Goal: Task Accomplishment & Management: Manage account settings

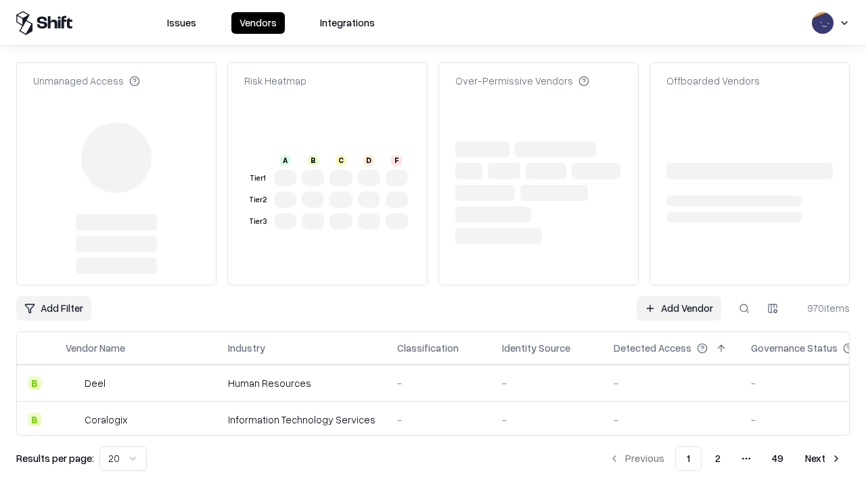
click at [679, 309] on link "Add Vendor" at bounding box center [679, 308] width 85 height 24
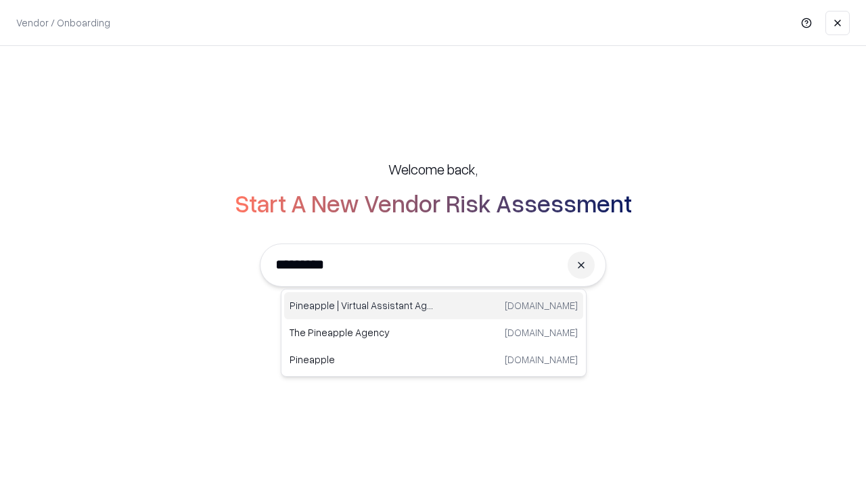
click at [434, 306] on div "Pineapple | Virtual Assistant Agency [DOMAIN_NAME]" at bounding box center [433, 305] width 299 height 27
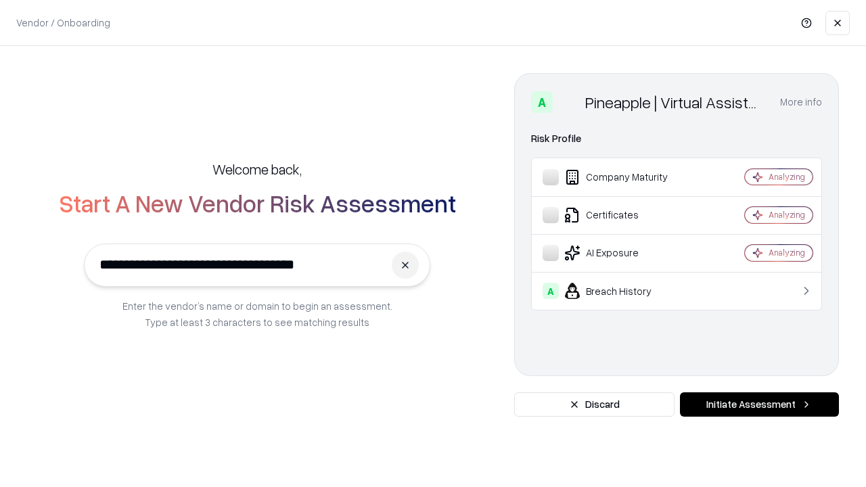
type input "**********"
click at [759, 405] on button "Initiate Assessment" at bounding box center [759, 405] width 159 height 24
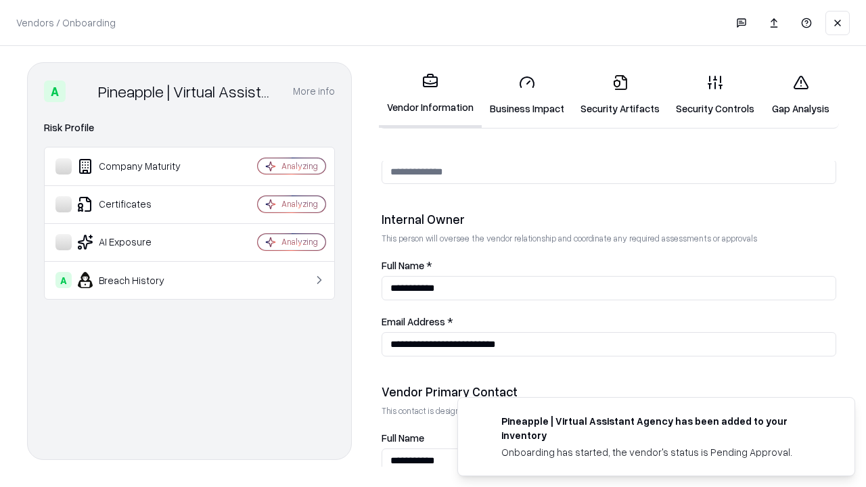
scroll to position [701, 0]
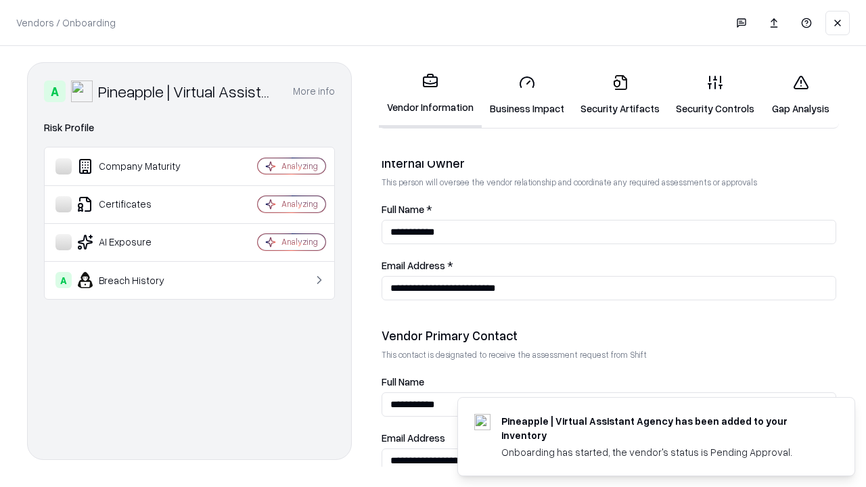
click at [527, 95] on link "Business Impact" at bounding box center [527, 95] width 91 height 63
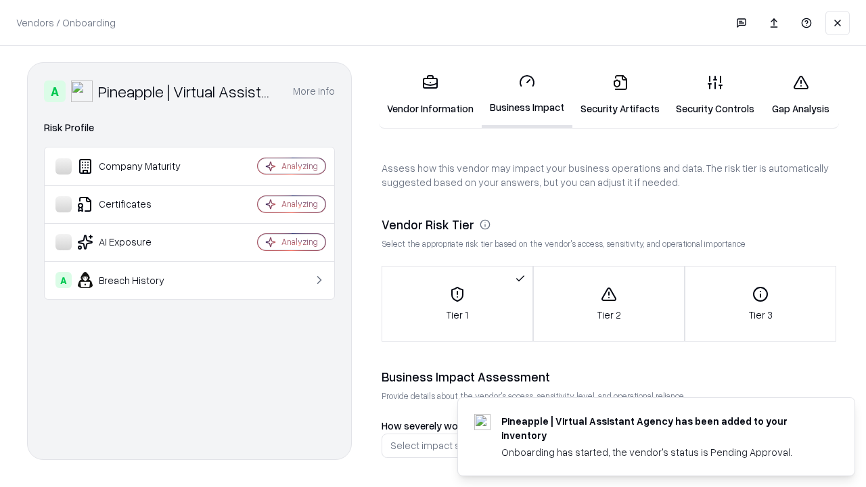
click at [620, 95] on link "Security Artifacts" at bounding box center [620, 95] width 95 height 63
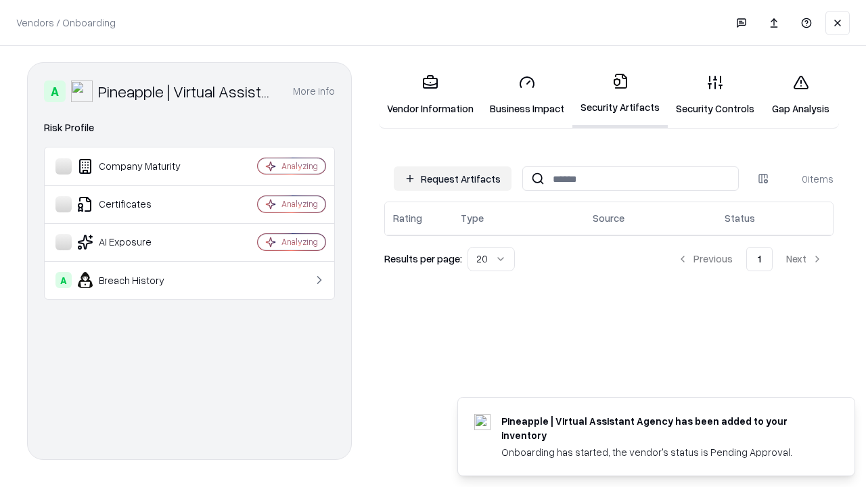
click at [453, 179] on button "Request Artifacts" at bounding box center [453, 179] width 118 height 24
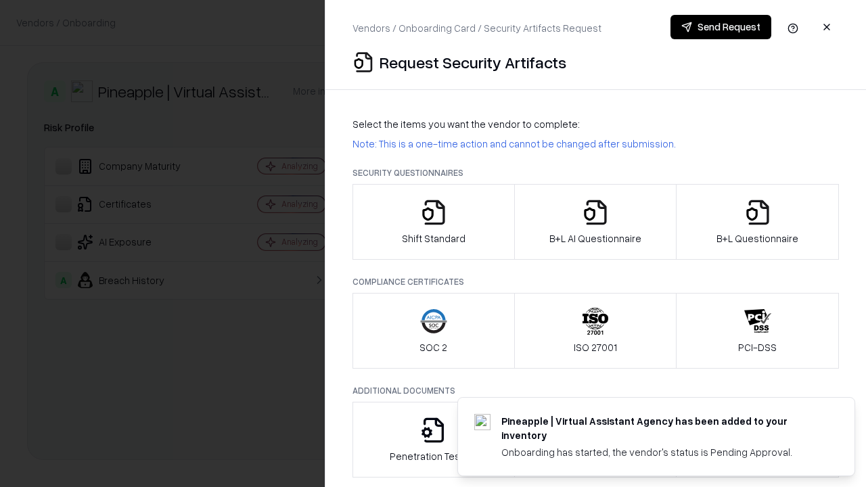
click at [433, 222] on icon "button" at bounding box center [433, 212] width 27 height 27
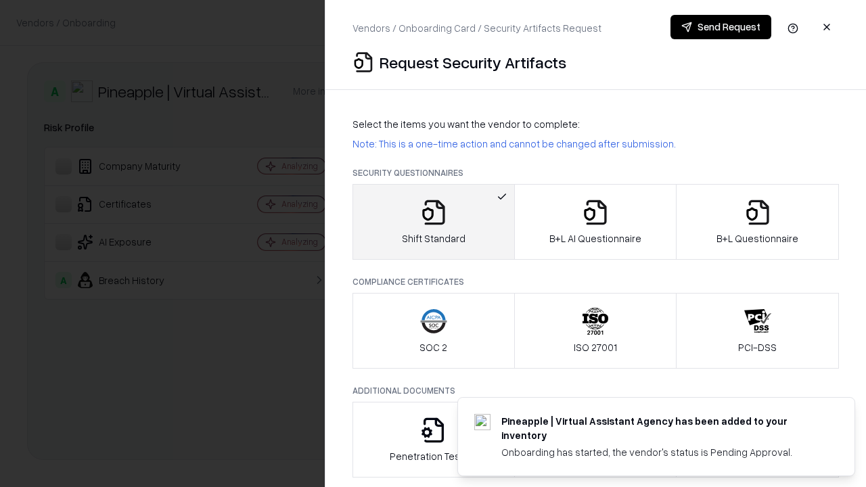
click at [721, 27] on button "Send Request" at bounding box center [721, 27] width 101 height 24
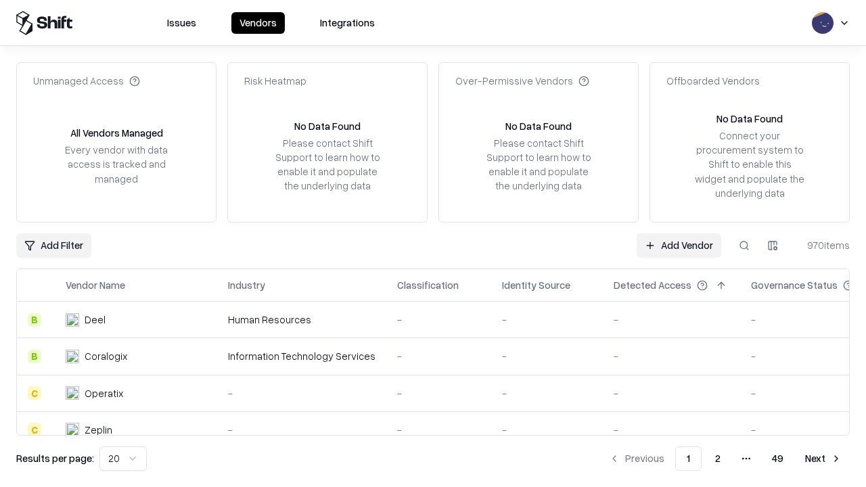
click at [745, 245] on button at bounding box center [744, 246] width 24 height 24
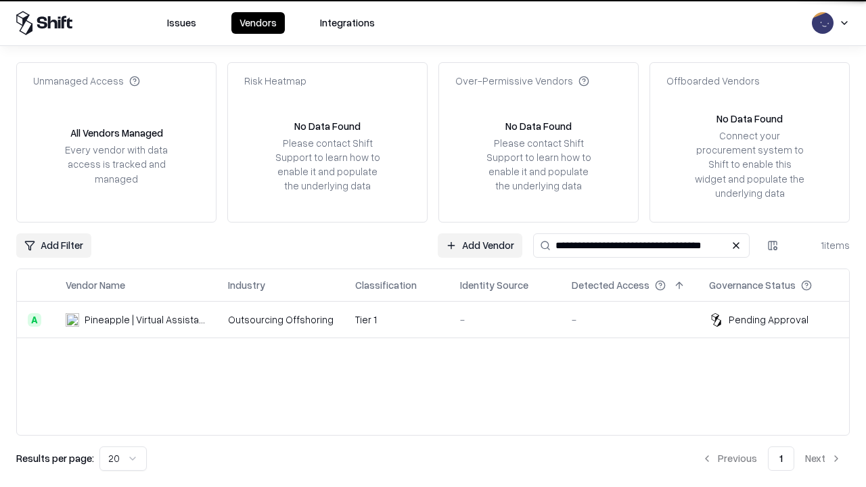
type input "**********"
click at [441, 320] on td "Tier 1" at bounding box center [397, 320] width 105 height 37
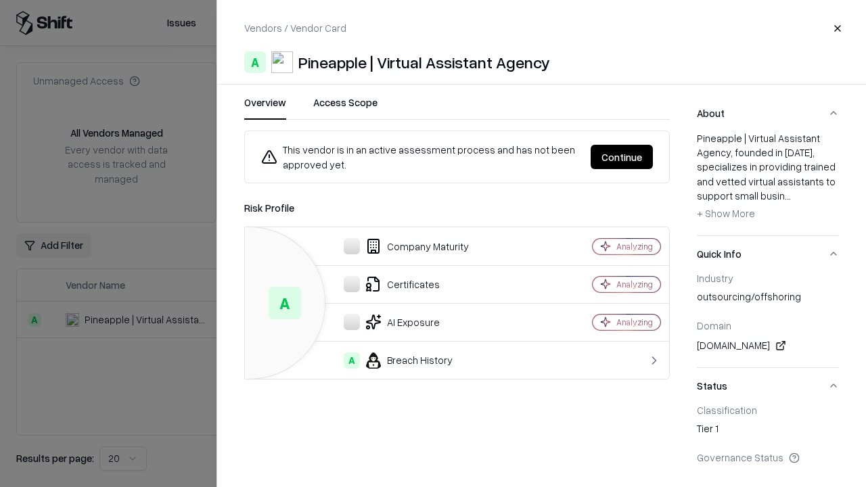
click at [622, 157] on button "Continue" at bounding box center [622, 157] width 62 height 24
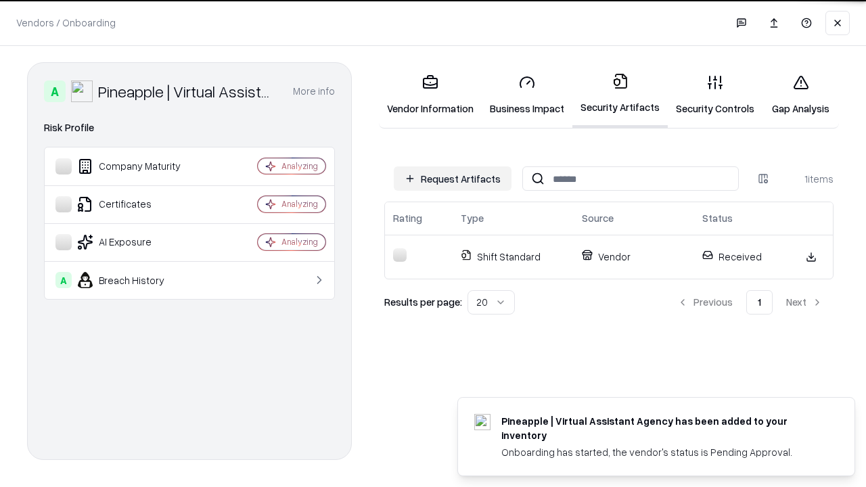
click at [715, 95] on link "Security Controls" at bounding box center [715, 95] width 95 height 63
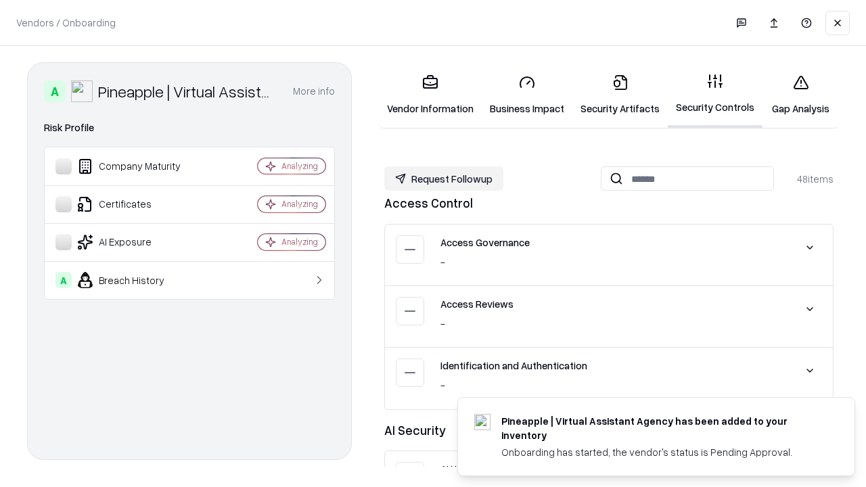
click at [444, 179] on button "Request Followup" at bounding box center [443, 179] width 119 height 24
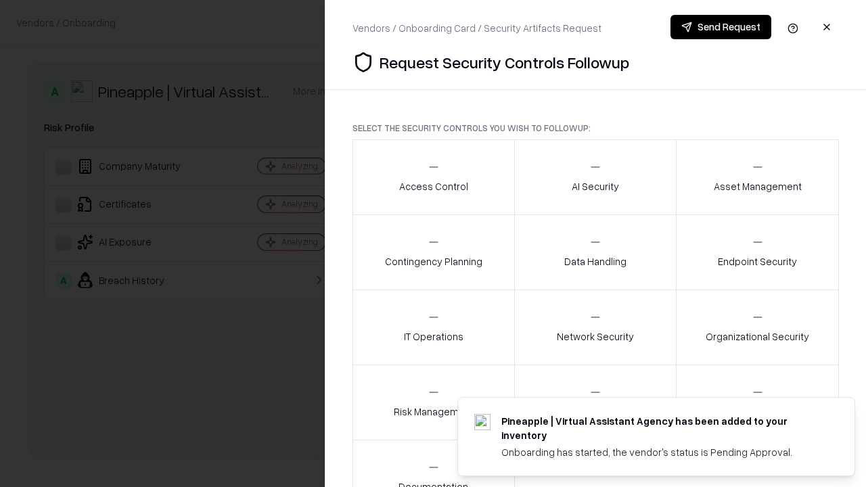
click at [433, 177] on div "Access Control" at bounding box center [433, 176] width 69 height 33
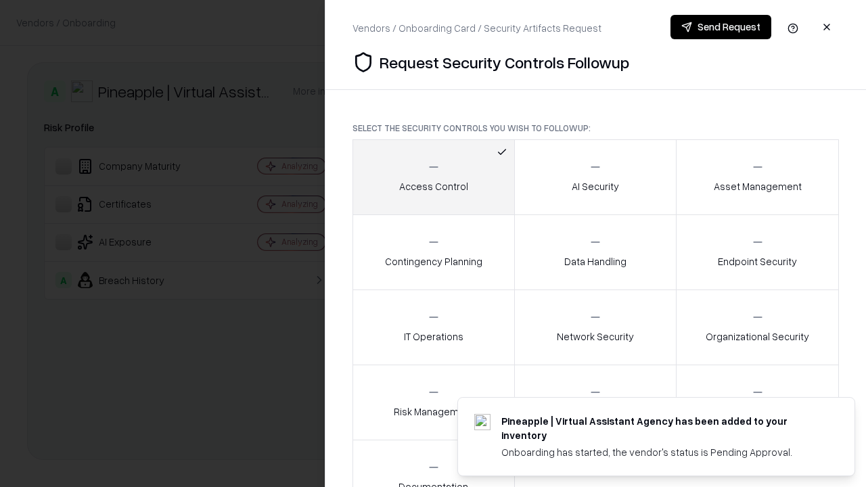
click at [721, 27] on button "Send Request" at bounding box center [721, 27] width 101 height 24
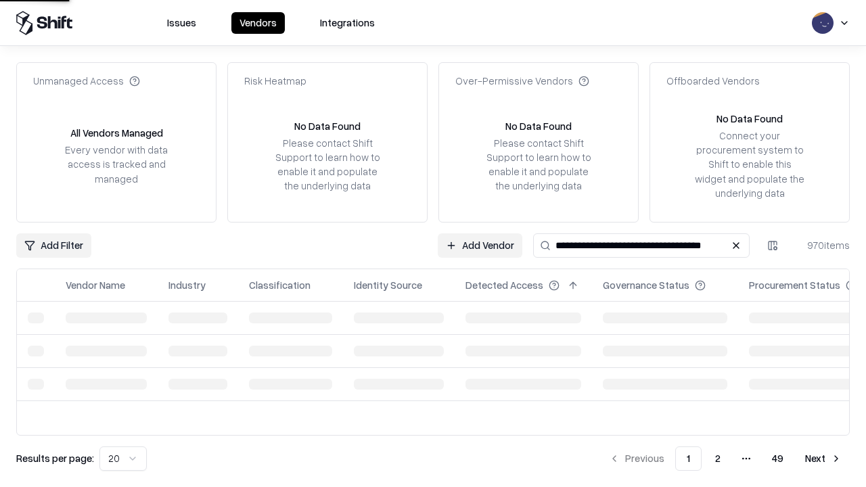
type input "**********"
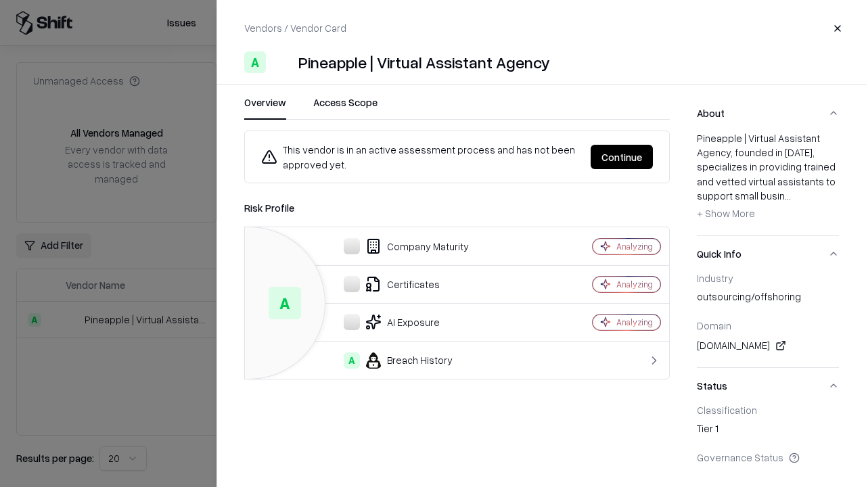
click at [622, 157] on button "Continue" at bounding box center [622, 157] width 62 height 24
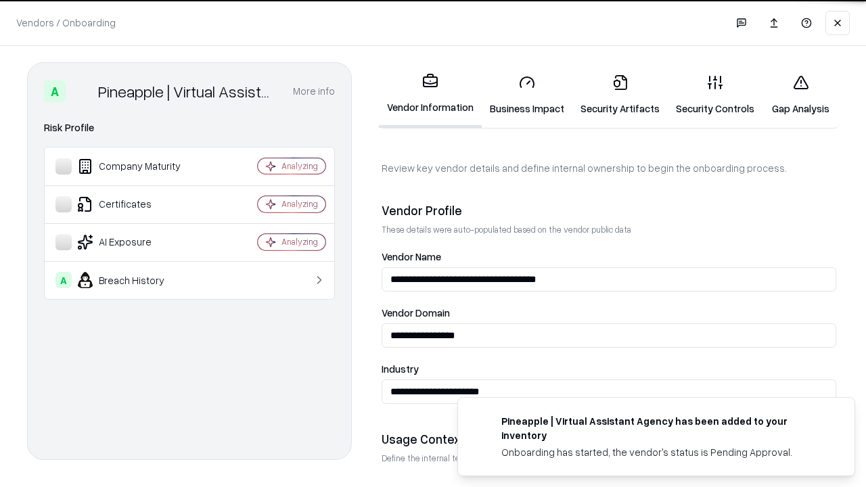
click at [801, 95] on link "Gap Analysis" at bounding box center [801, 95] width 76 height 63
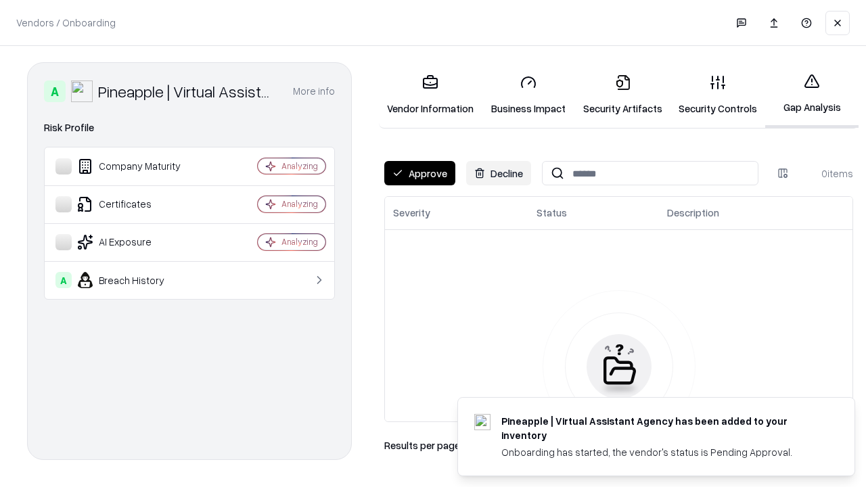
click at [420, 173] on button "Approve" at bounding box center [419, 173] width 71 height 24
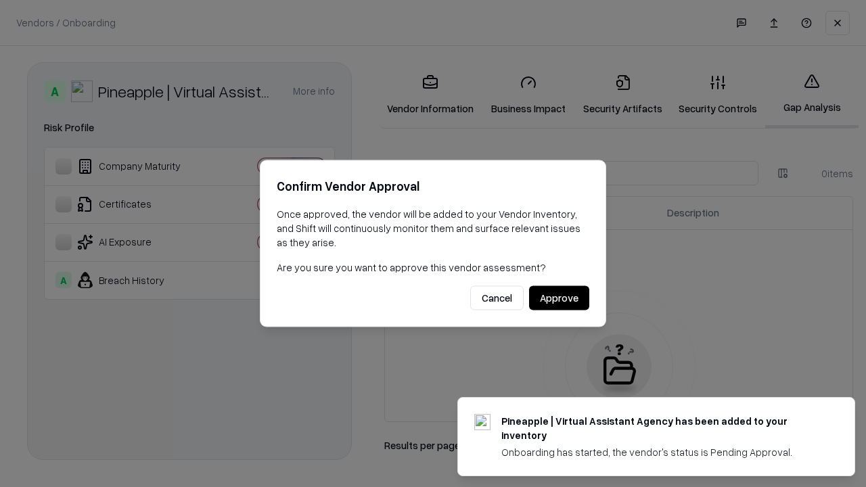
click at [559, 298] on button "Approve" at bounding box center [559, 298] width 60 height 24
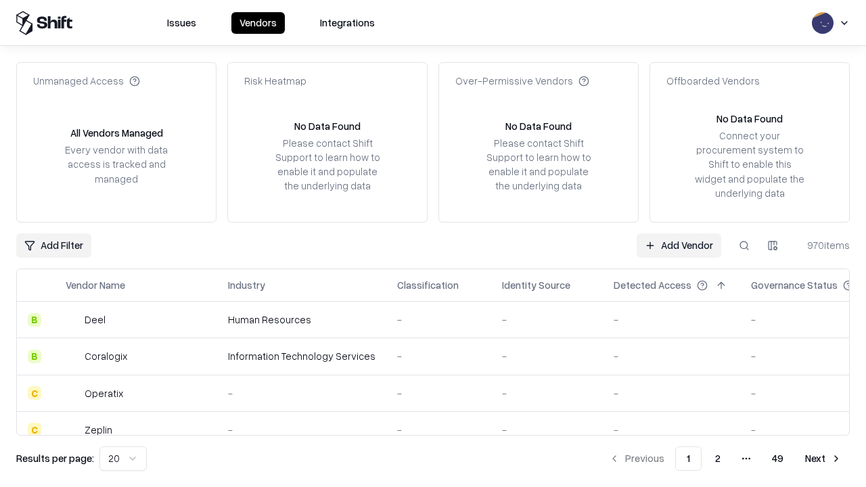
type input "**********"
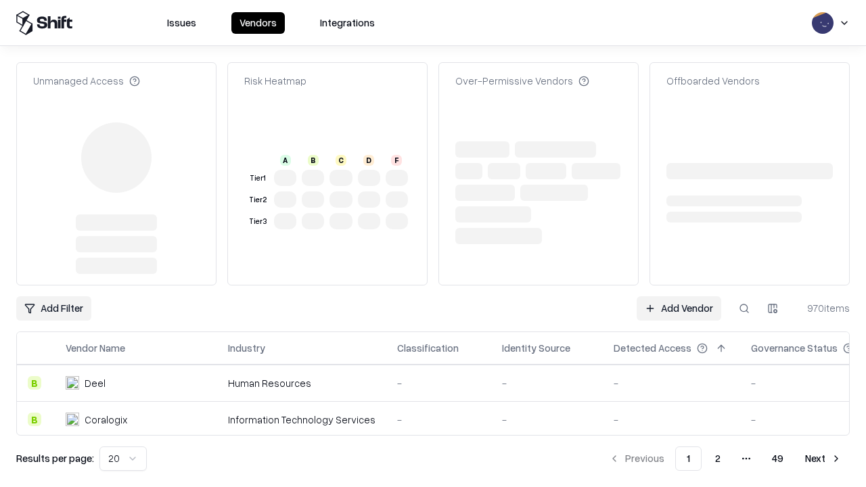
click at [679, 309] on link "Add Vendor" at bounding box center [679, 308] width 85 height 24
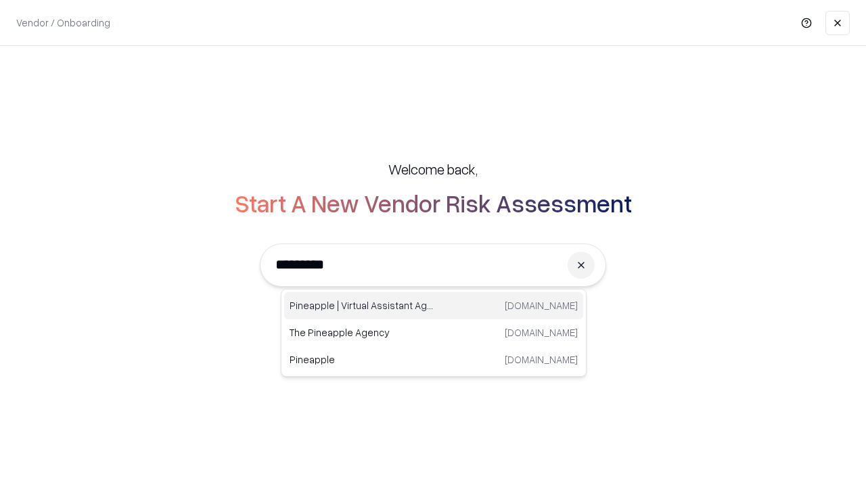
click at [434, 306] on div "Pineapple | Virtual Assistant Agency trypineapple.com" at bounding box center [433, 305] width 299 height 27
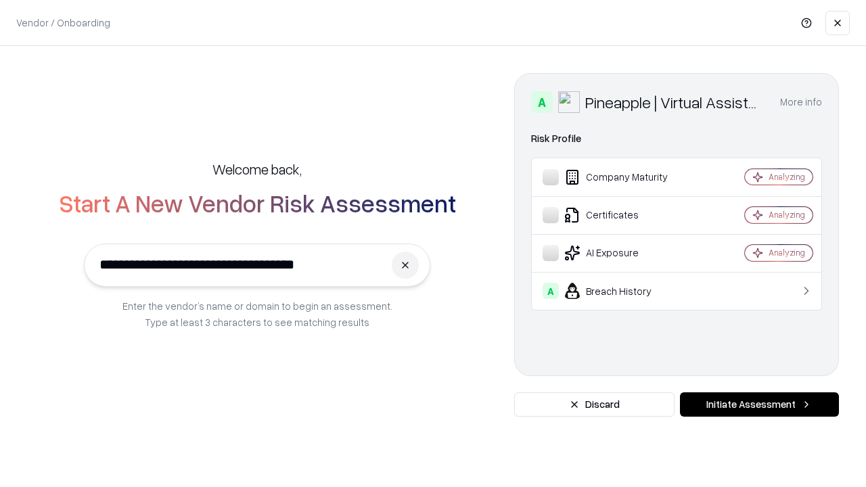
type input "**********"
click at [759, 405] on button "Initiate Assessment" at bounding box center [759, 405] width 159 height 24
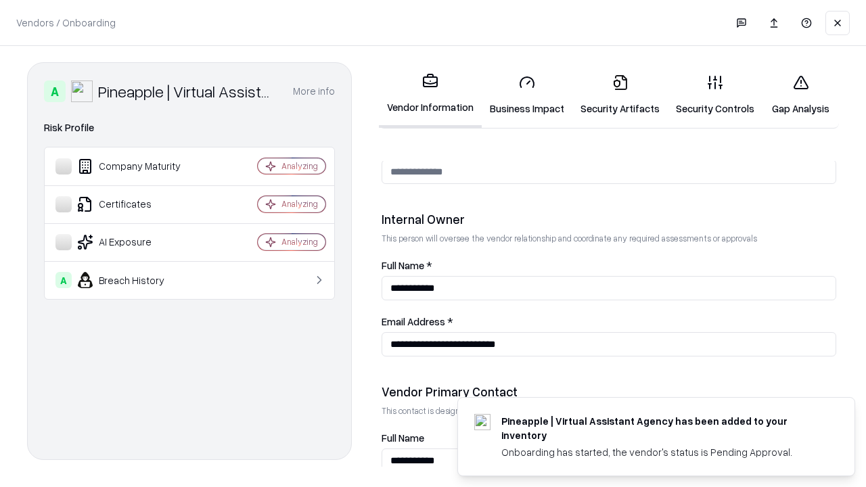
scroll to position [701, 0]
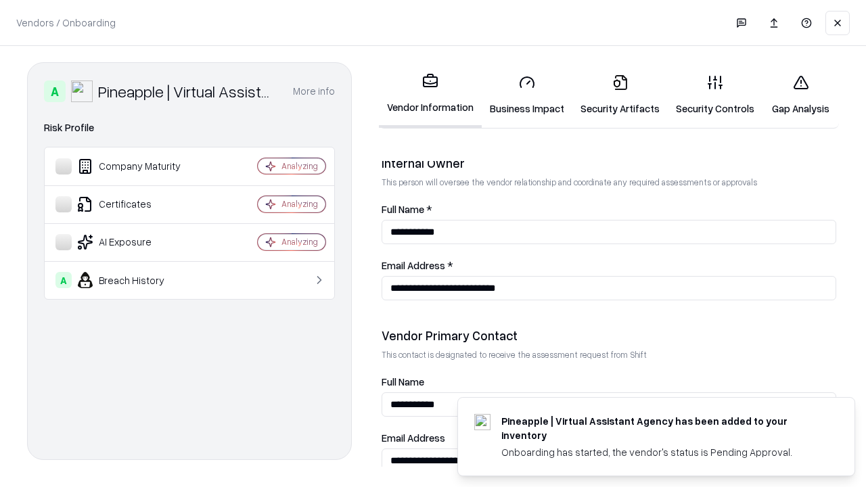
click at [801, 95] on link "Gap Analysis" at bounding box center [801, 95] width 76 height 63
